Goal: Check status: Check status

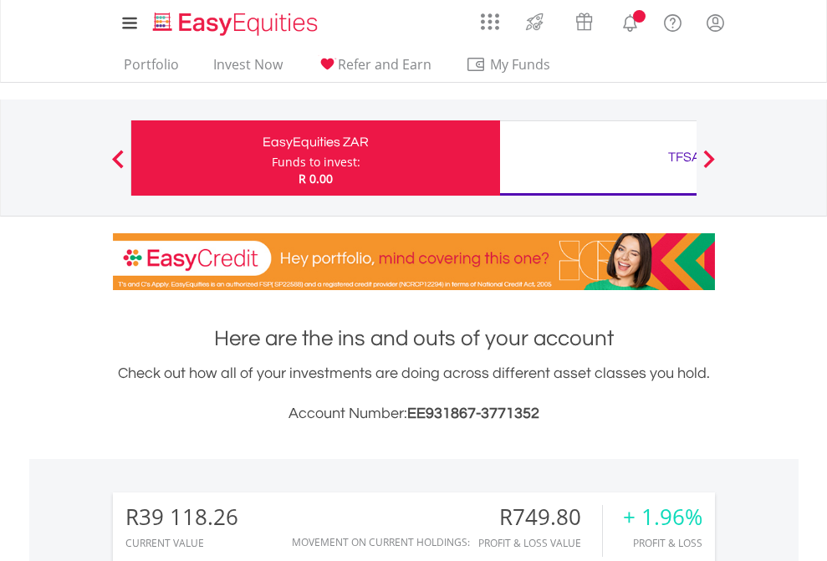
scroll to position [161, 263]
click at [272, 158] on div "Funds to invest:" at bounding box center [316, 162] width 89 height 17
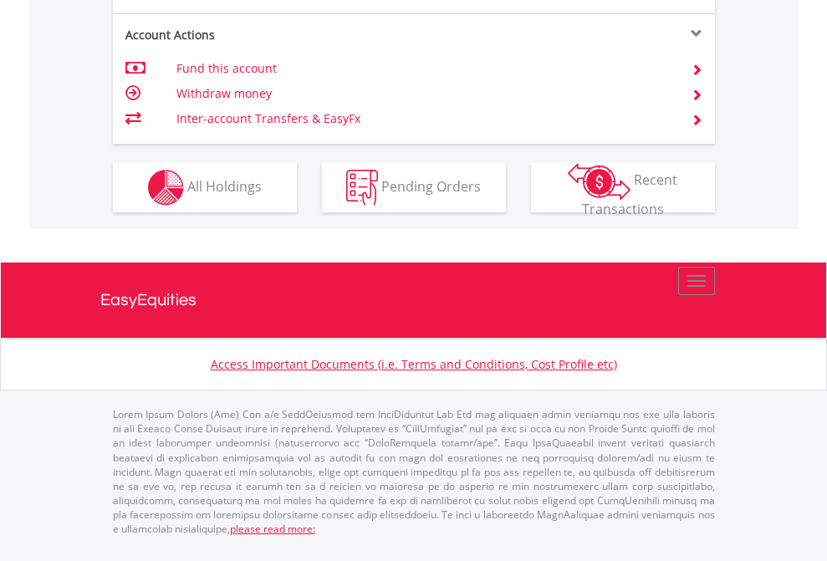
scroll to position [1703, 0]
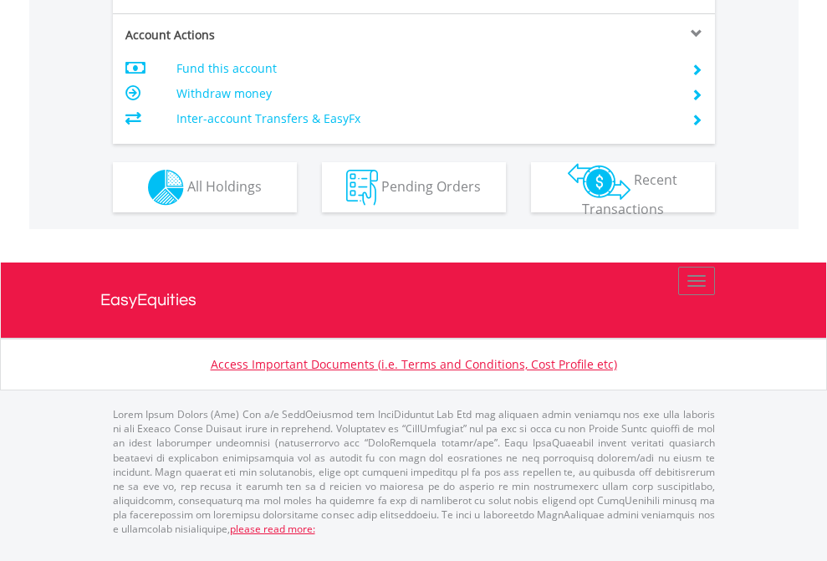
scroll to position [1603, 0]
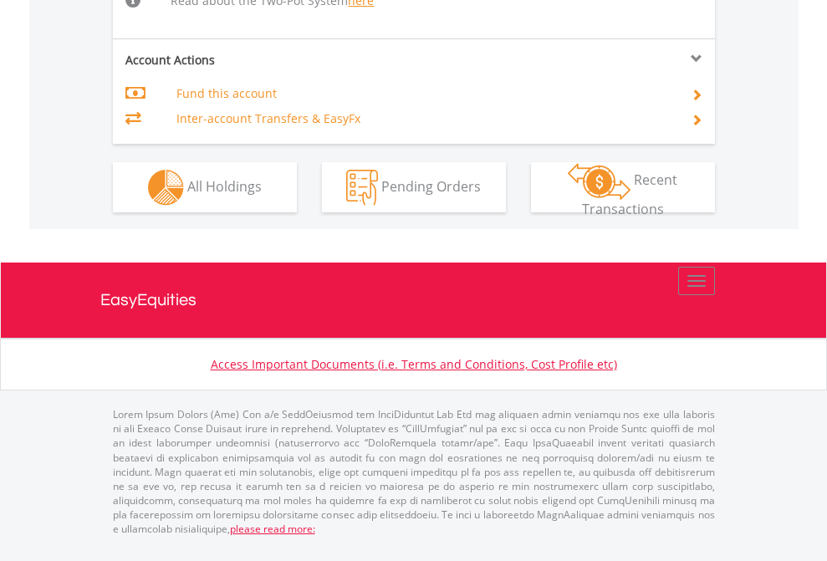
scroll to position [1801, 0]
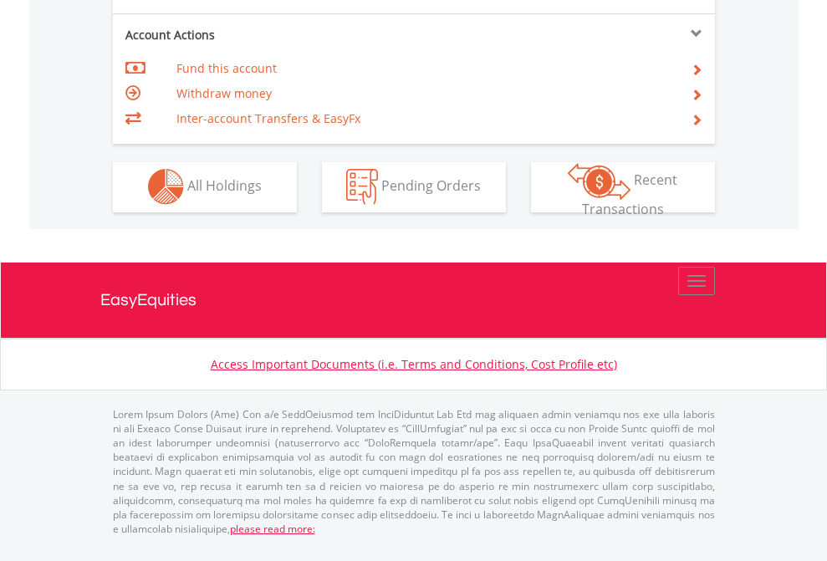
scroll to position [1564, 0]
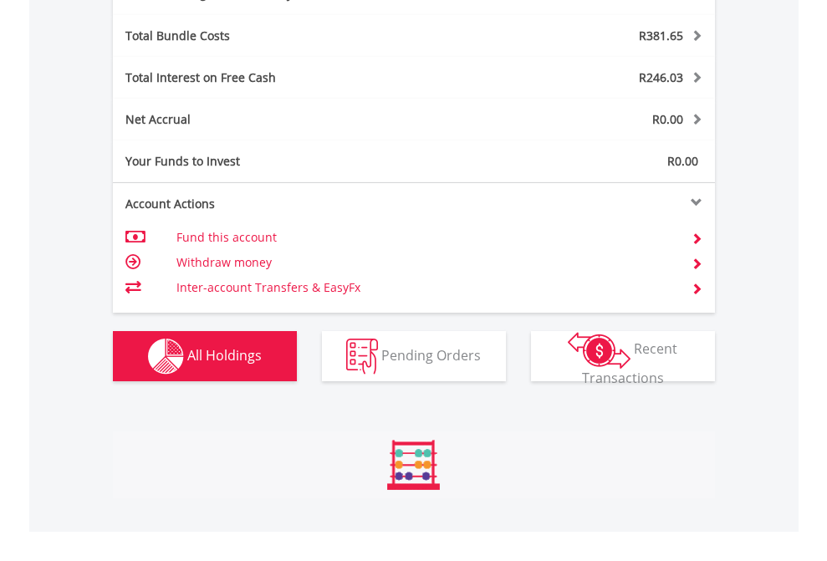
scroll to position [1993, 0]
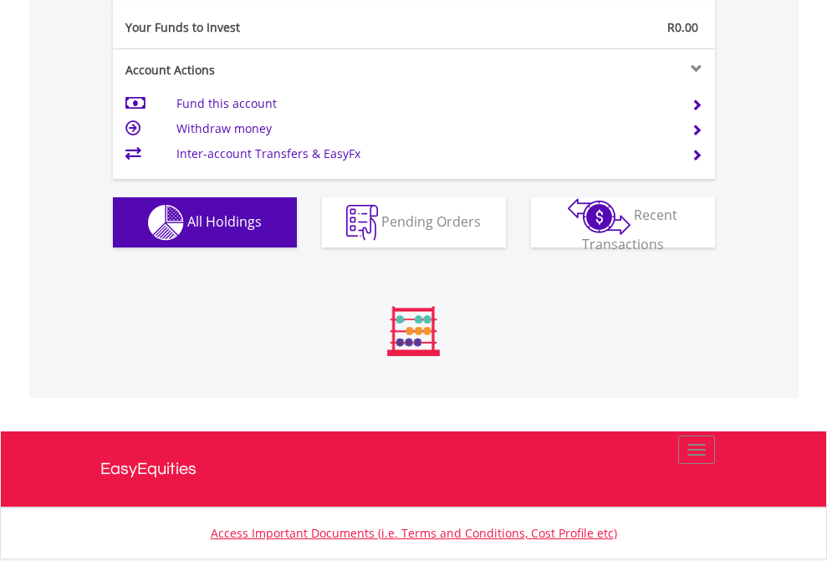
scroll to position [161, 263]
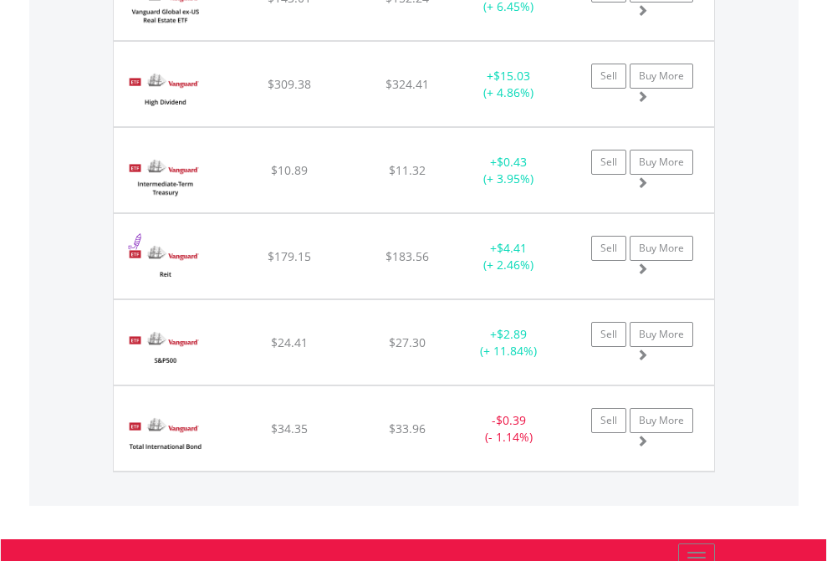
scroll to position [161, 263]
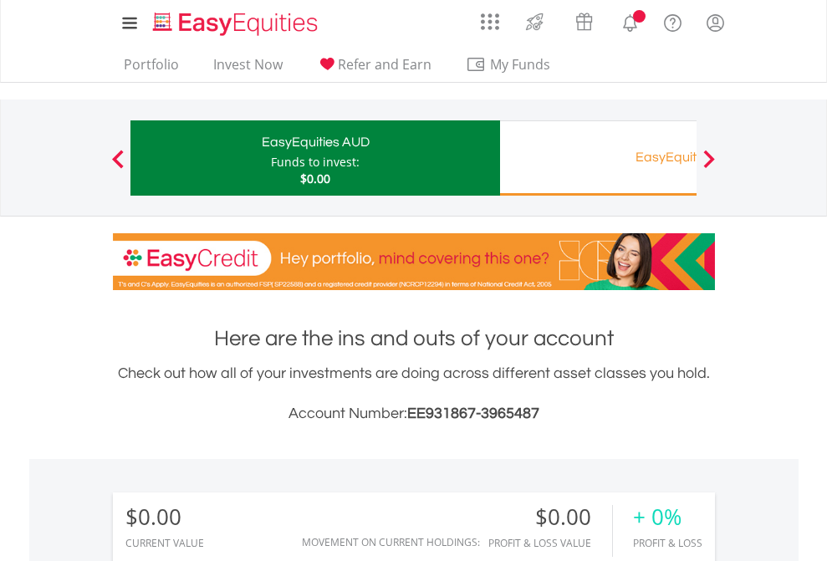
scroll to position [161, 263]
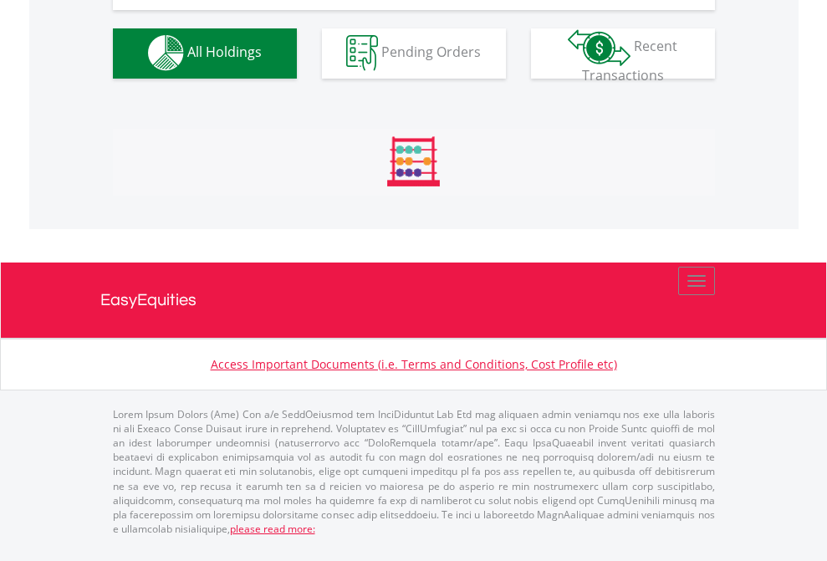
scroll to position [1656, 0]
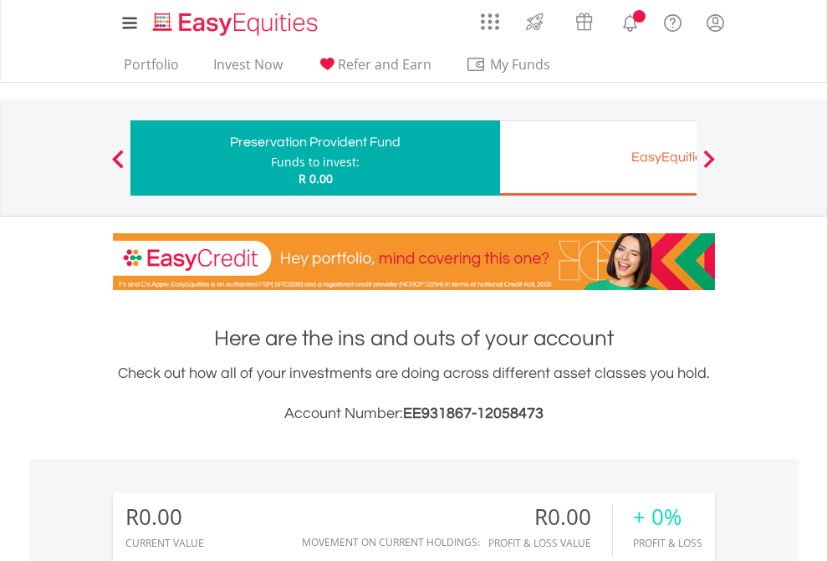
scroll to position [161, 263]
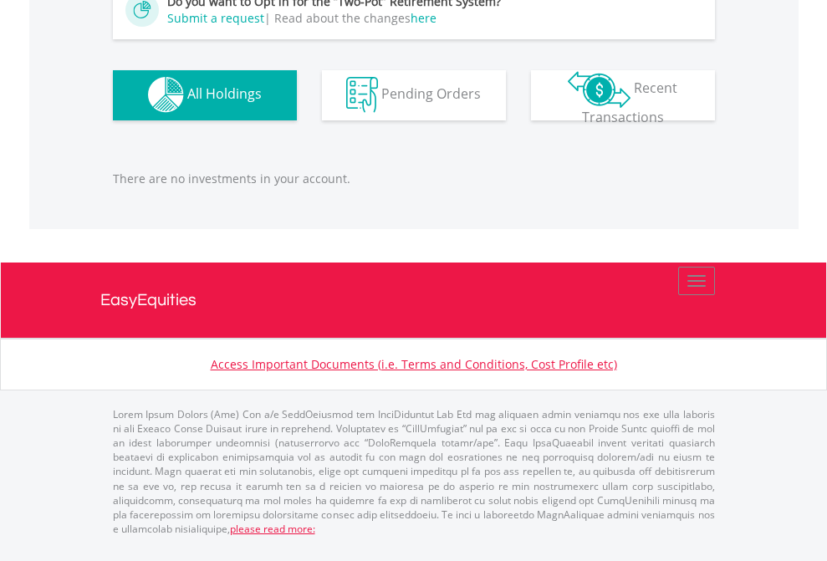
scroll to position [1656, 0]
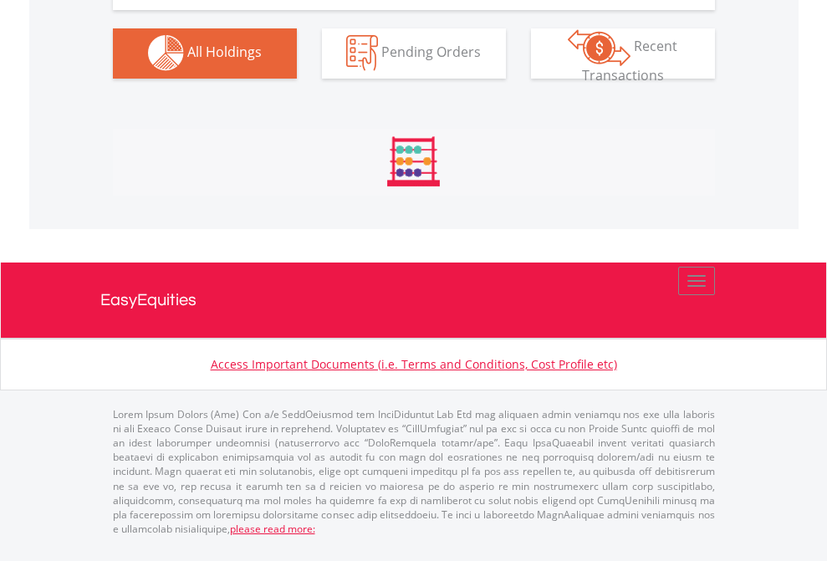
scroll to position [1656, 0]
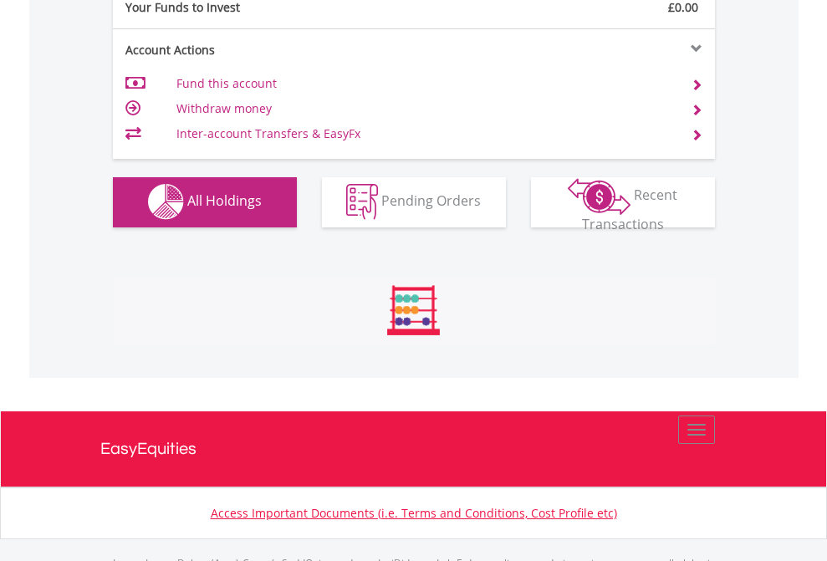
scroll to position [1656, 0]
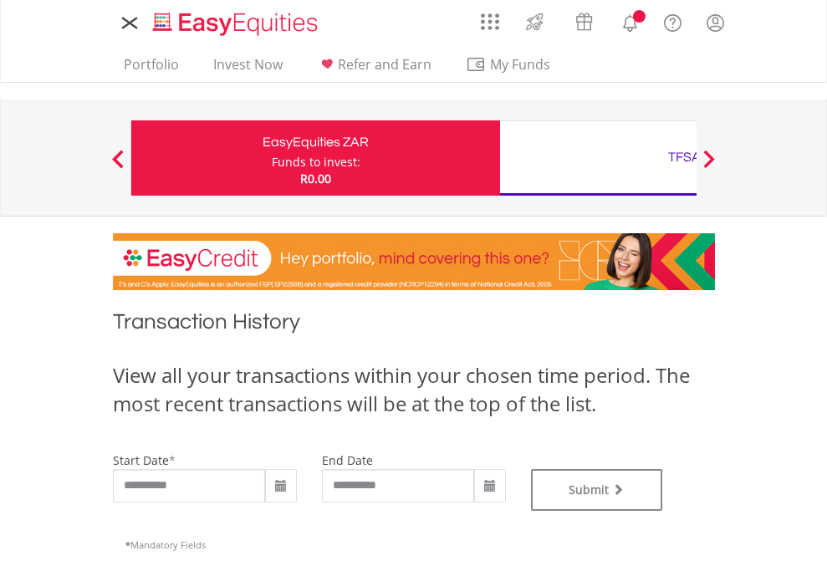
type input "**********"
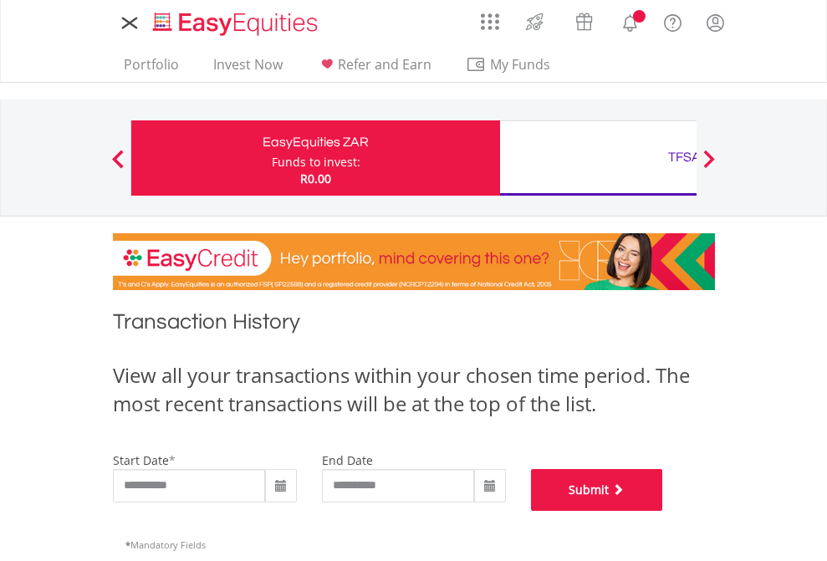
click at [663, 511] on button "Submit" at bounding box center [597, 490] width 132 height 42
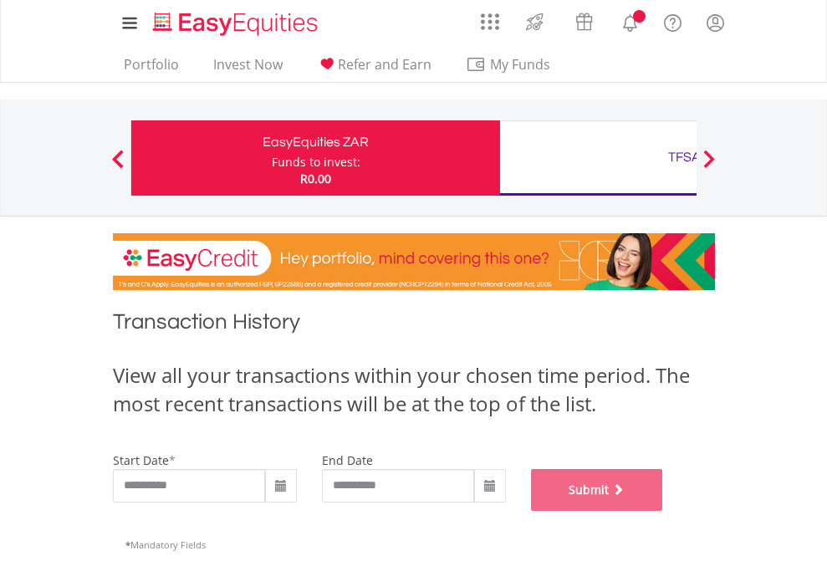
scroll to position [678, 0]
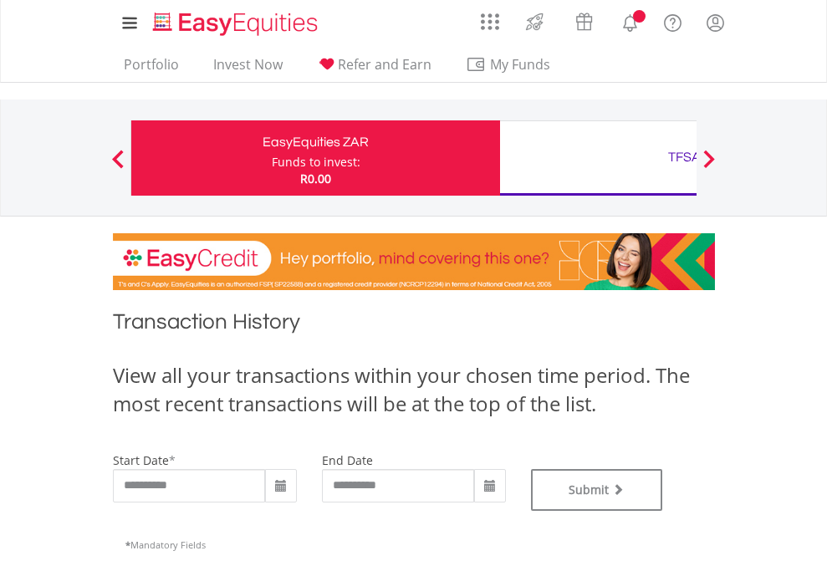
click at [598, 158] on div "TFSA" at bounding box center [684, 156] width 349 height 23
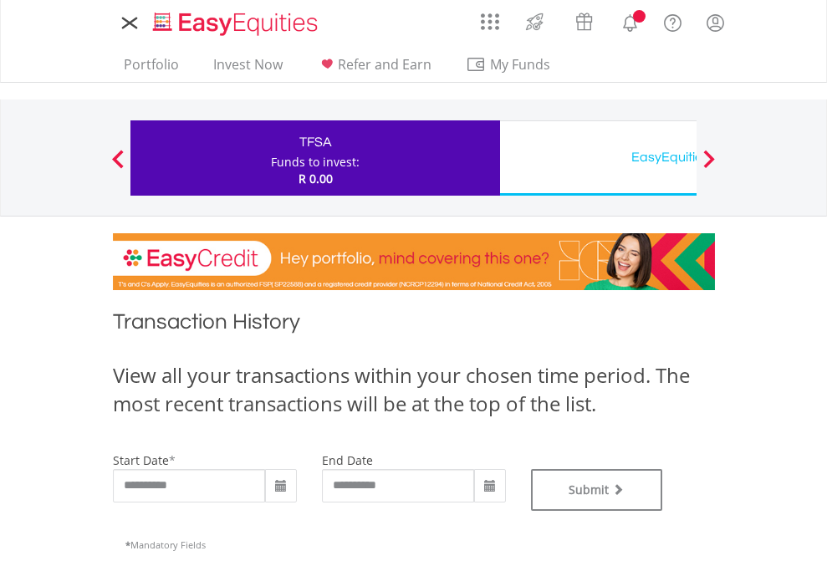
type input "**********"
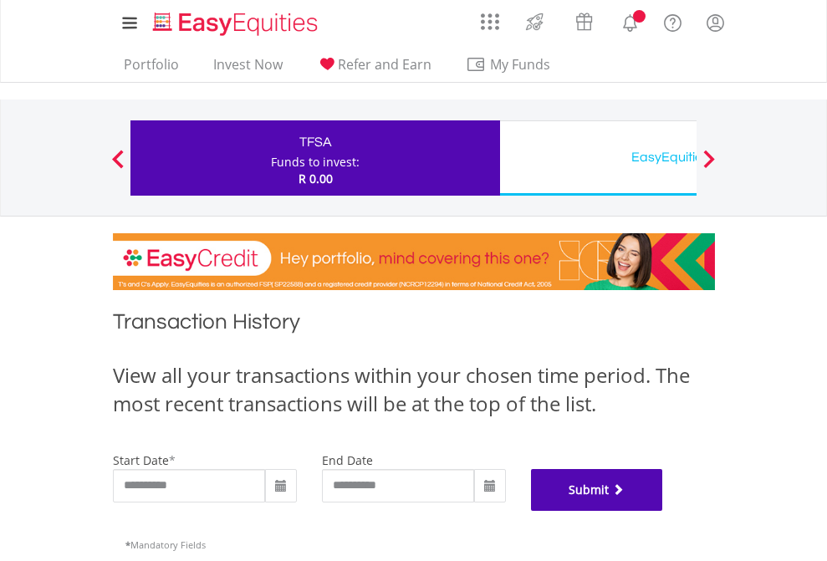
click at [663, 511] on button "Submit" at bounding box center [597, 490] width 132 height 42
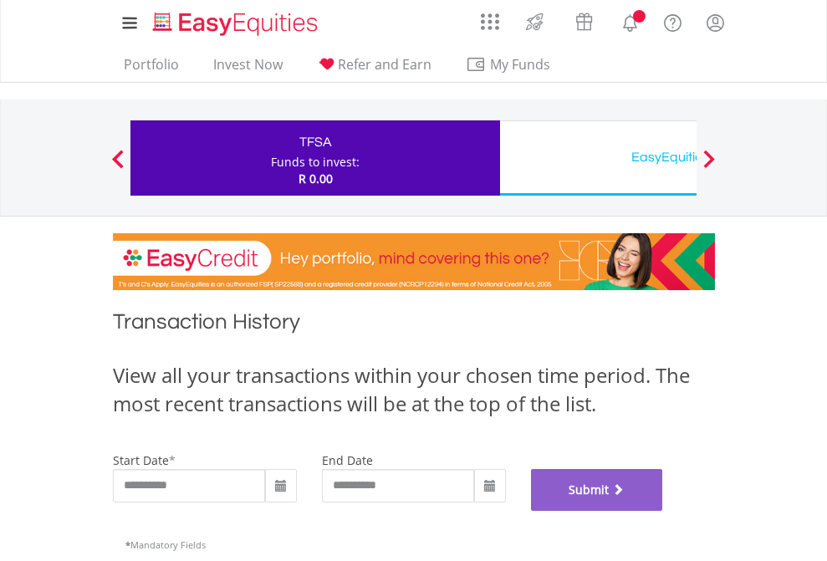
scroll to position [678, 0]
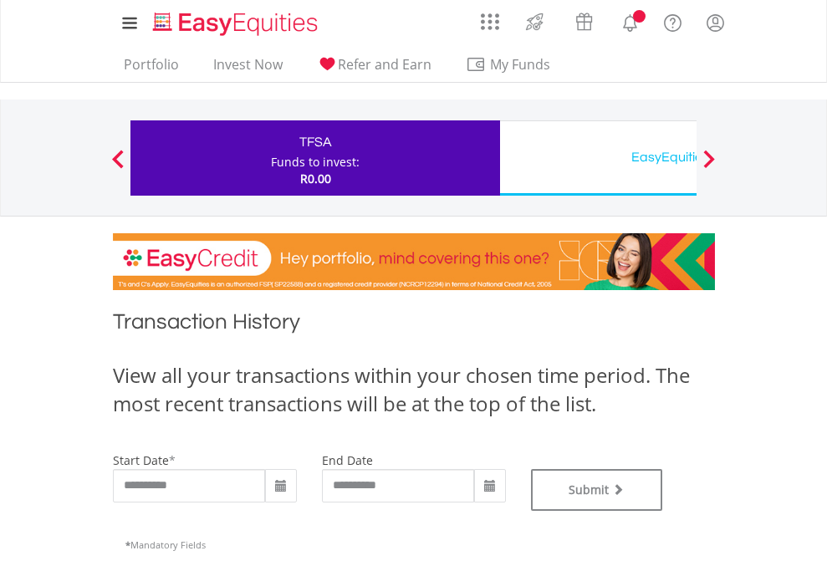
click at [598, 158] on div "EasyEquities USD" at bounding box center [684, 156] width 349 height 23
type input "**********"
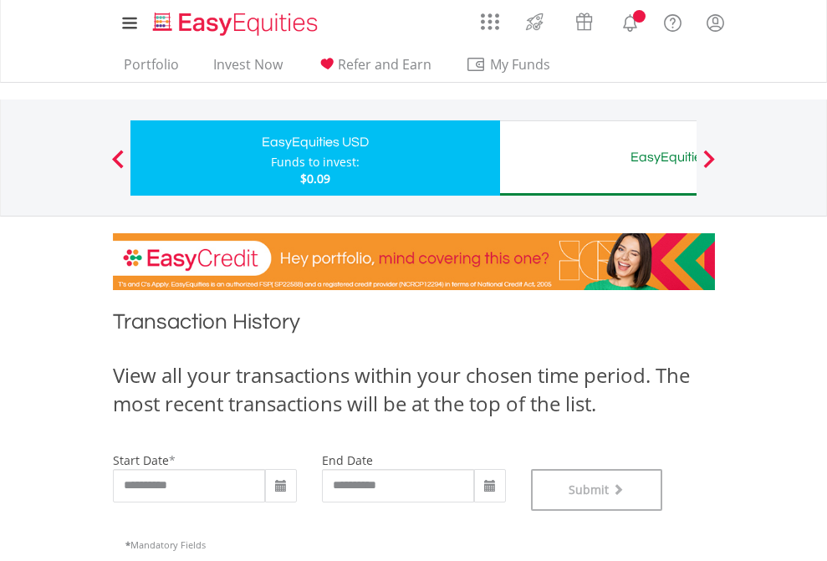
scroll to position [678, 0]
click at [598, 158] on div "EasyEquities AUD" at bounding box center [684, 156] width 349 height 23
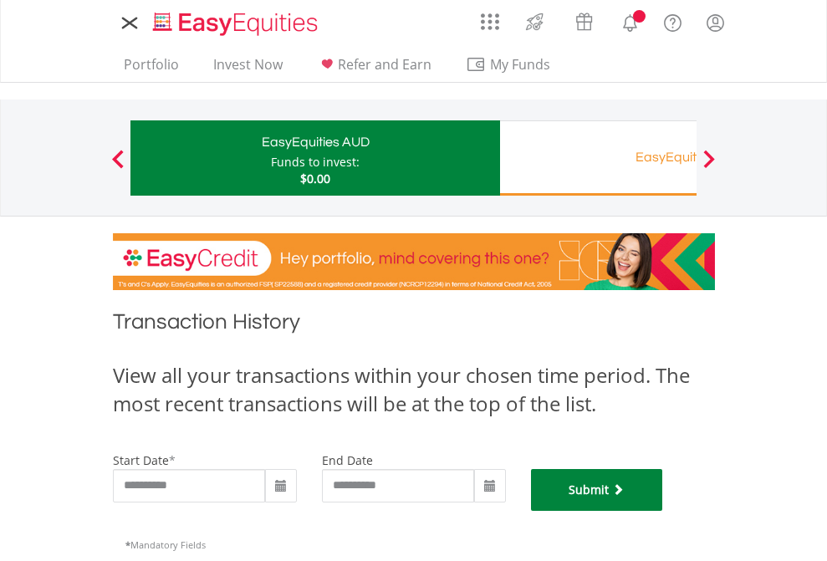
click at [663, 511] on button "Submit" at bounding box center [597, 490] width 132 height 42
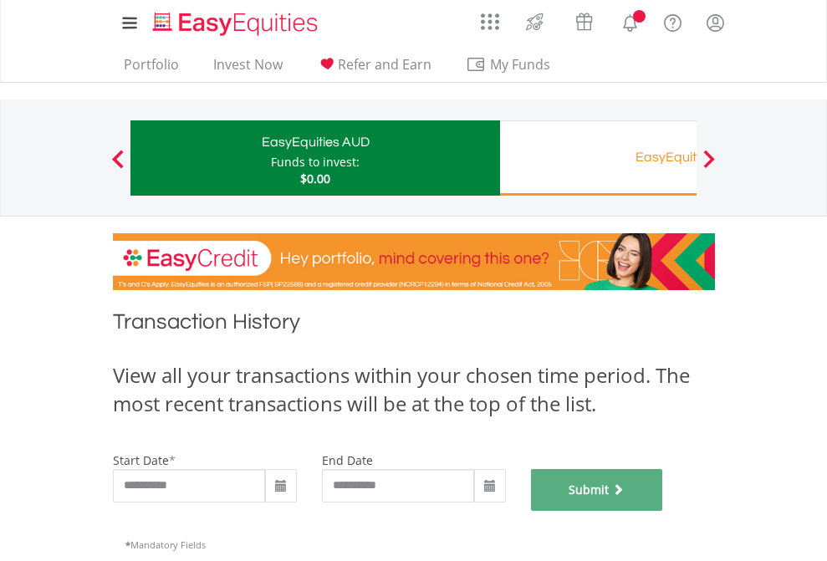
scroll to position [678, 0]
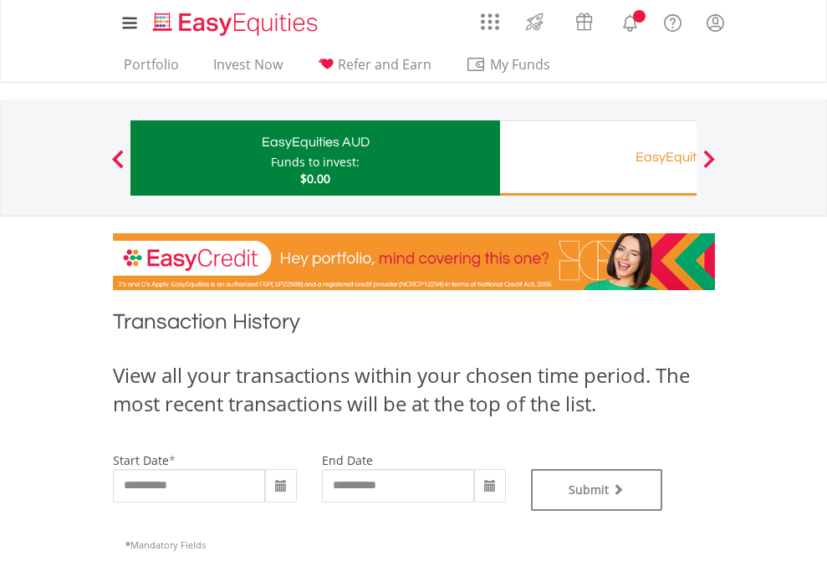
click at [598, 158] on div "EasyEquities RA" at bounding box center [684, 156] width 349 height 23
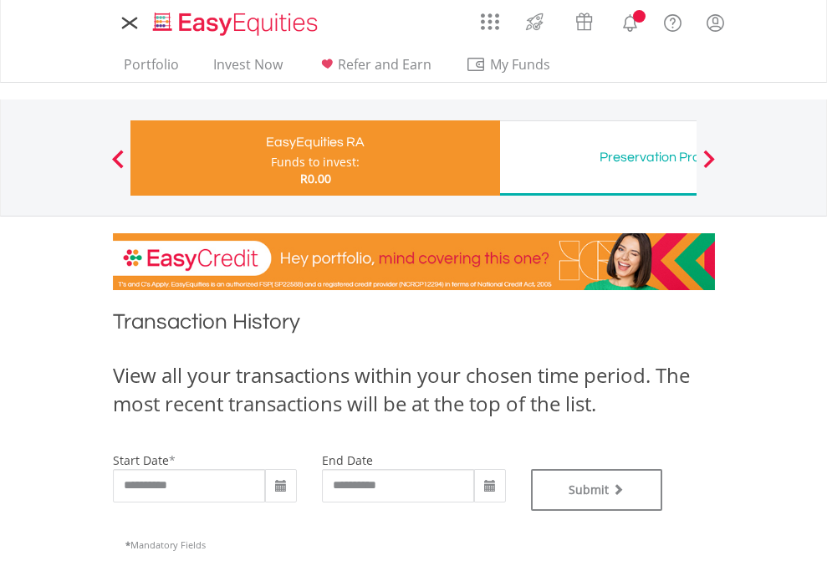
type input "**********"
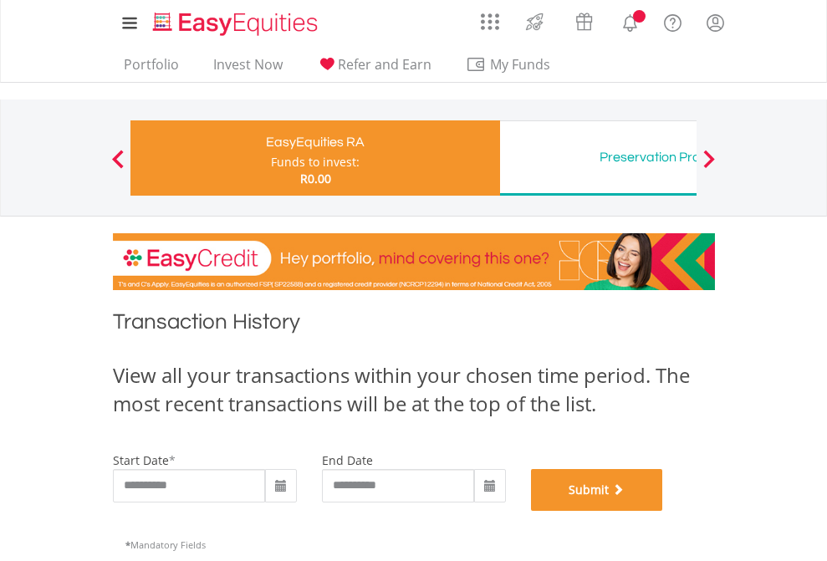
click at [663, 511] on button "Submit" at bounding box center [597, 490] width 132 height 42
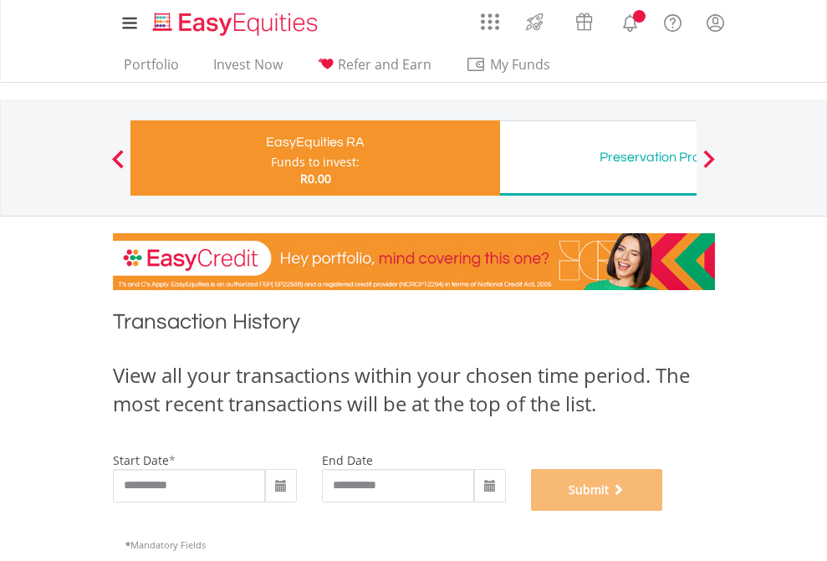
scroll to position [678, 0]
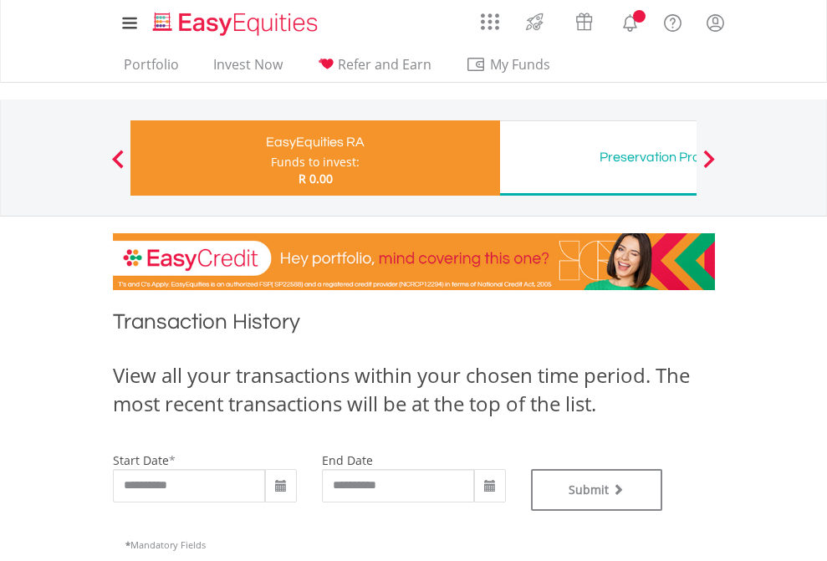
click at [598, 158] on div "Preservation Provident Fund" at bounding box center [684, 156] width 349 height 23
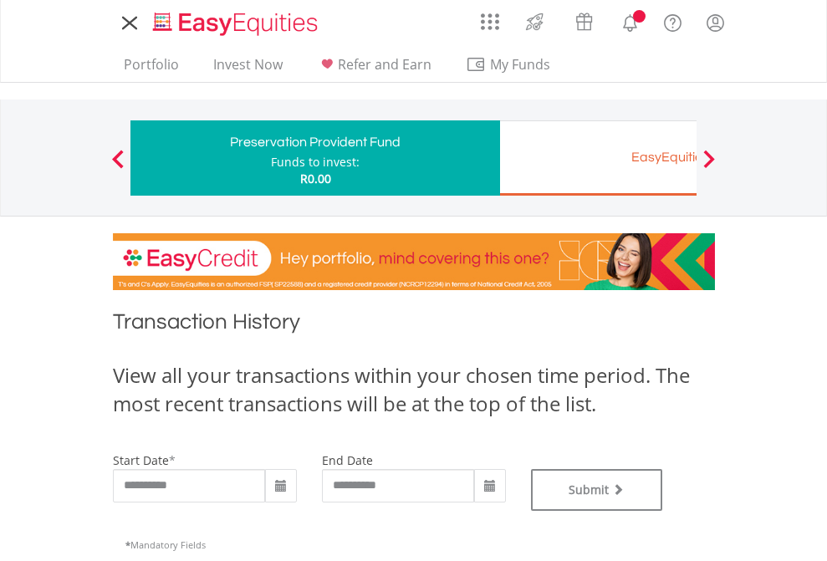
type input "**********"
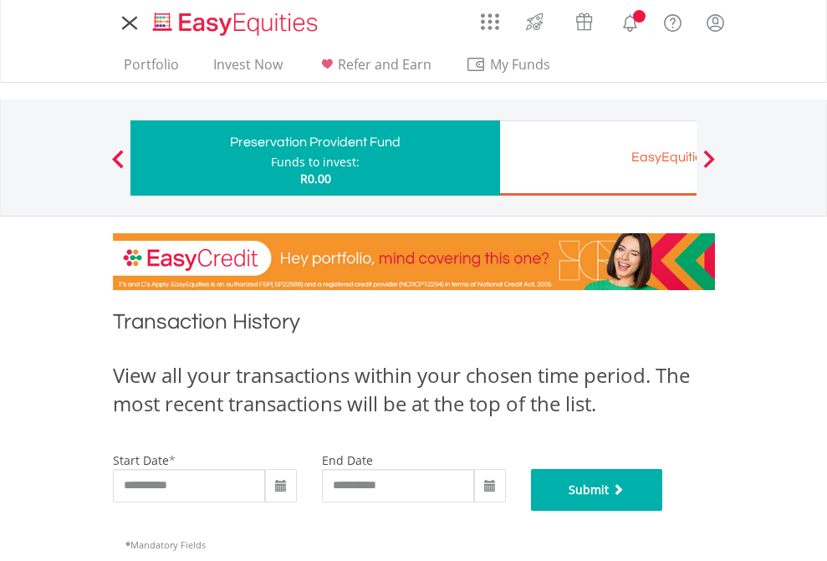
click at [663, 511] on button "Submit" at bounding box center [597, 490] width 132 height 42
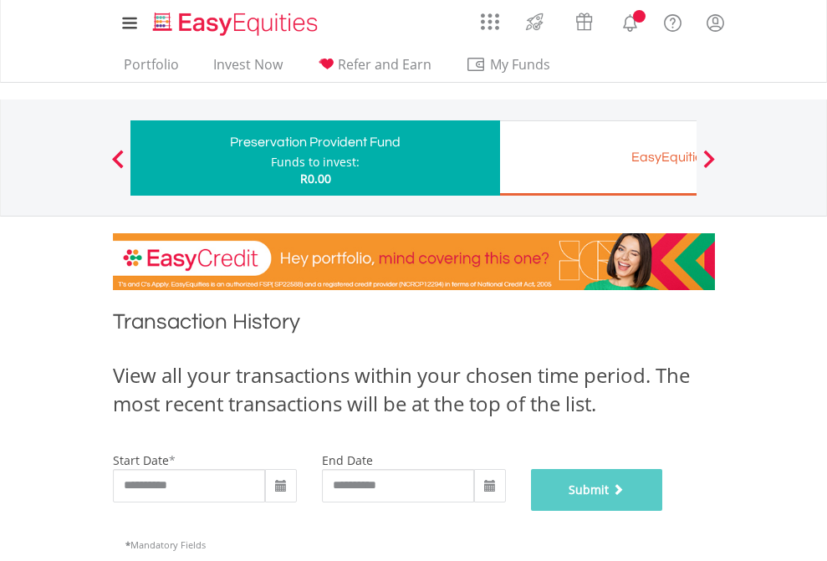
scroll to position [678, 0]
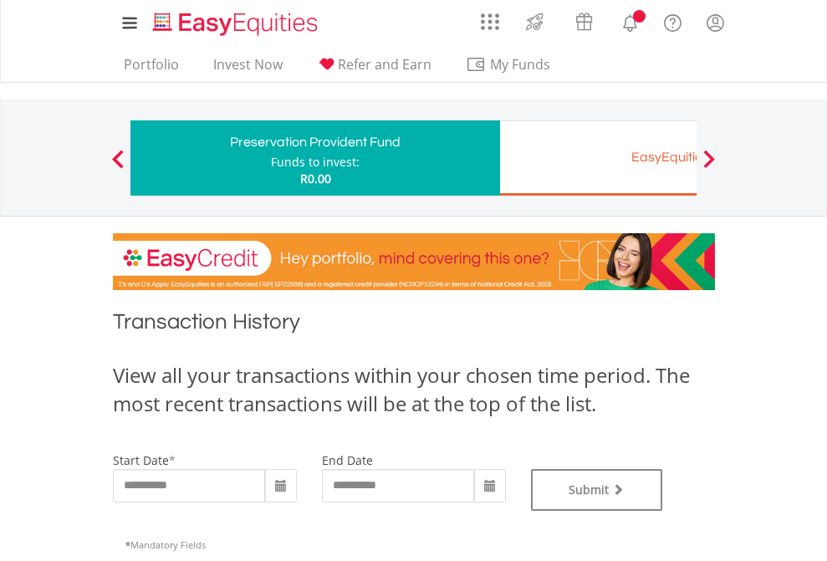
click at [598, 158] on div "EasyEquities EUR" at bounding box center [684, 156] width 349 height 23
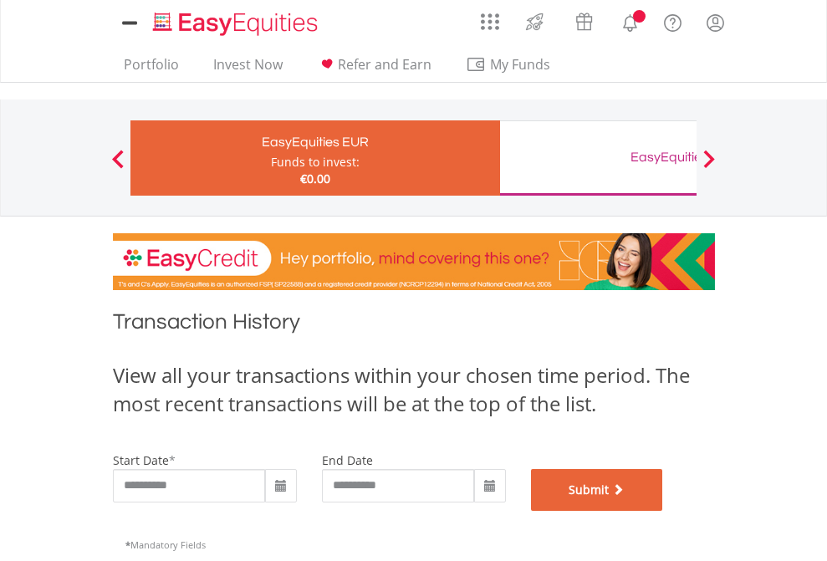
click at [663, 511] on button "Submit" at bounding box center [597, 490] width 132 height 42
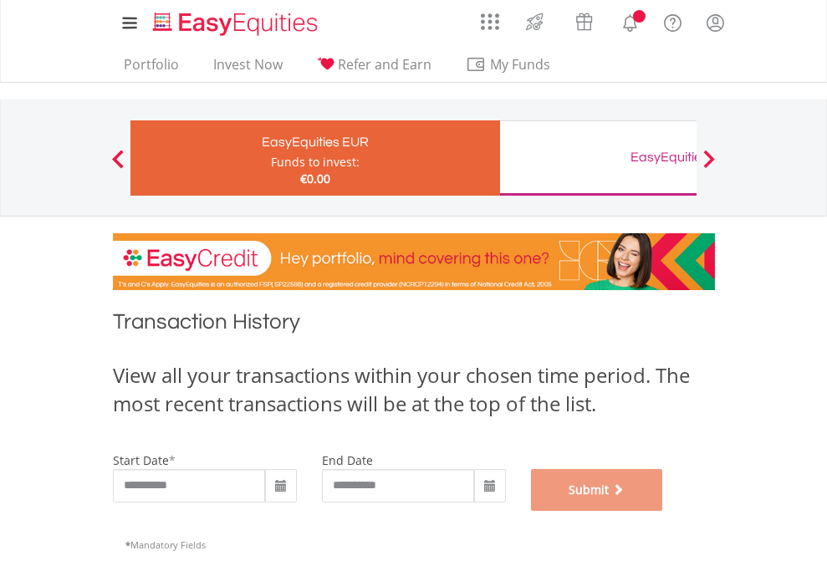
scroll to position [678, 0]
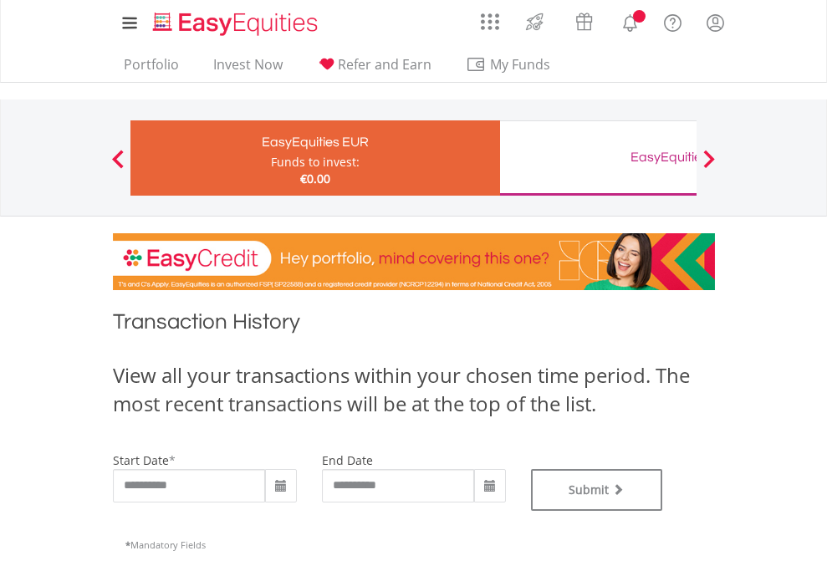
click at [598, 158] on div "EasyEquities GBP" at bounding box center [684, 156] width 349 height 23
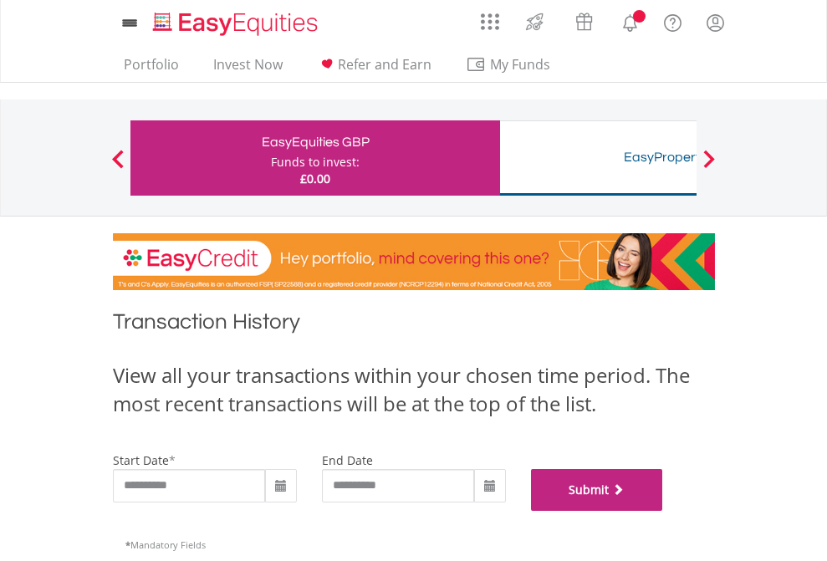
click at [663, 511] on button "Submit" at bounding box center [597, 490] width 132 height 42
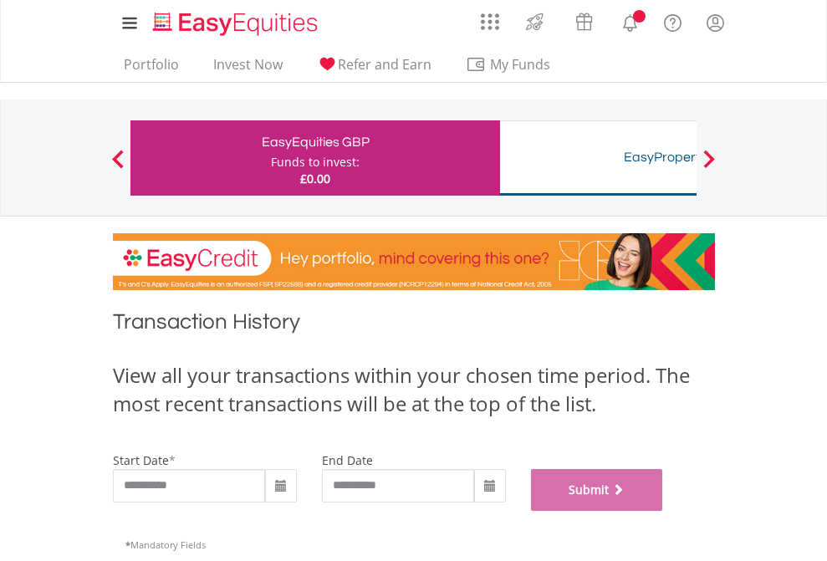
scroll to position [678, 0]
